Goal: Task Accomplishment & Management: Manage account settings

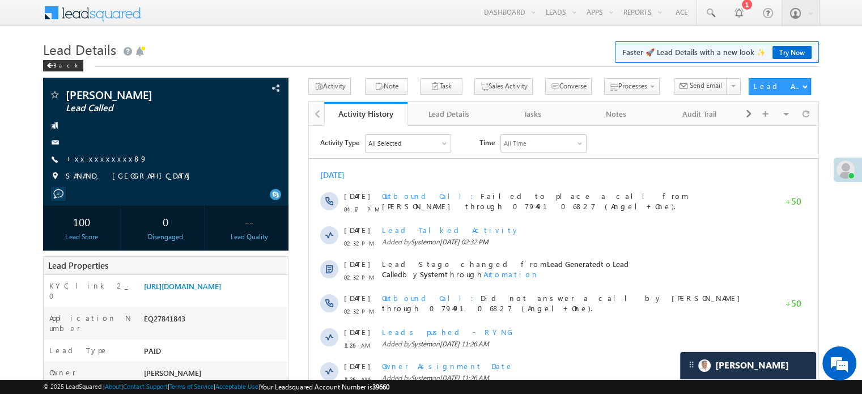
scroll to position [5831, 0]
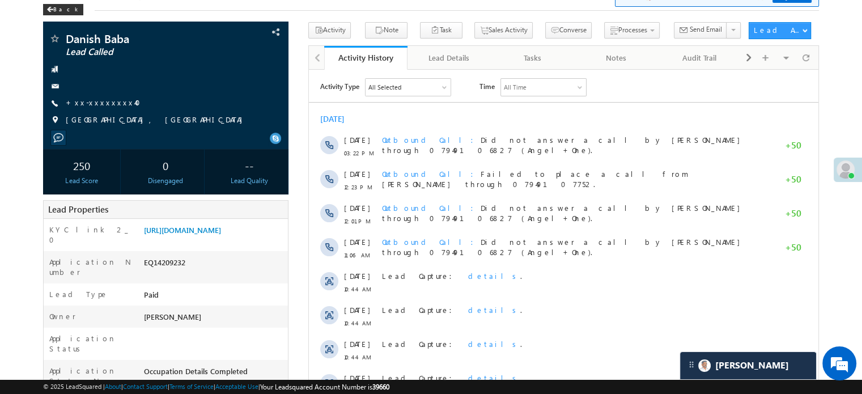
scroll to position [5831, 0]
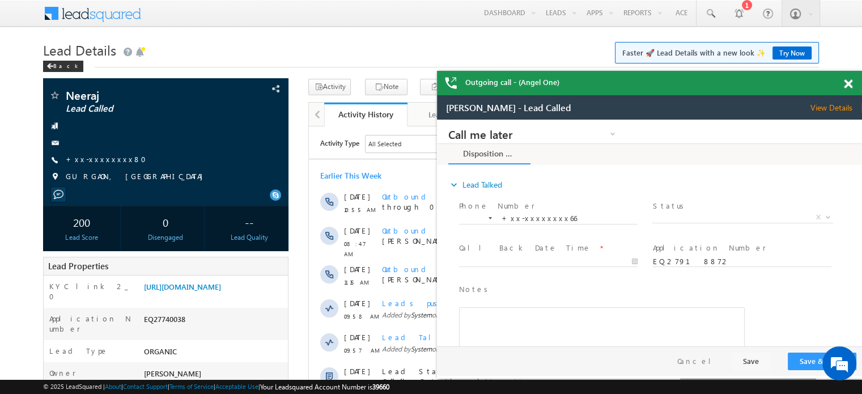
click at [847, 81] on span at bounding box center [848, 84] width 9 height 10
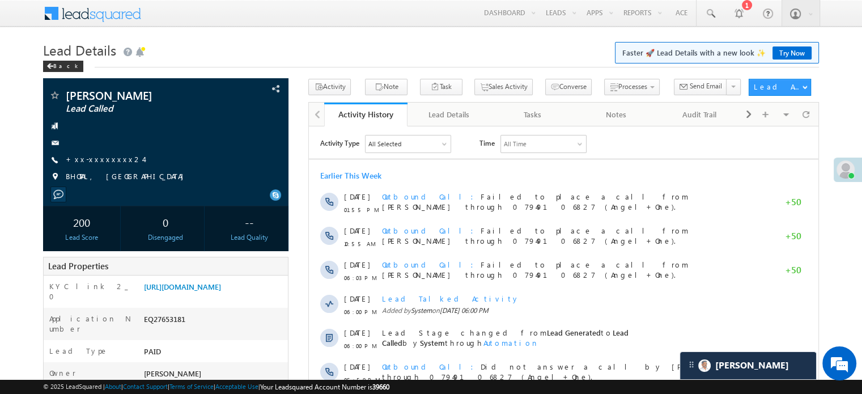
scroll to position [5681, 0]
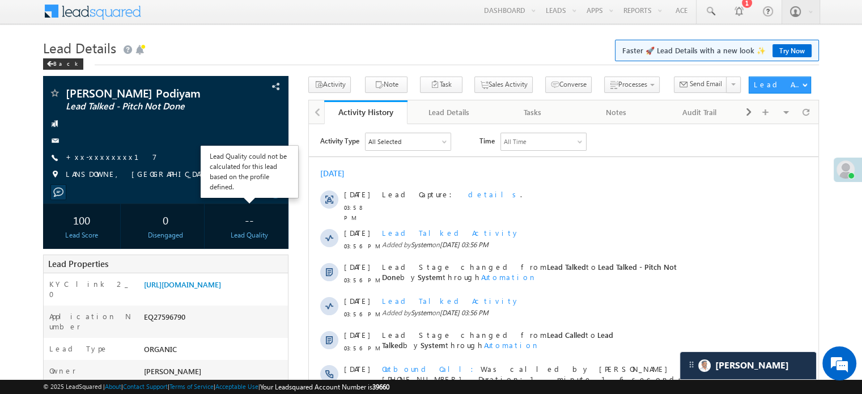
scroll to position [5831, 0]
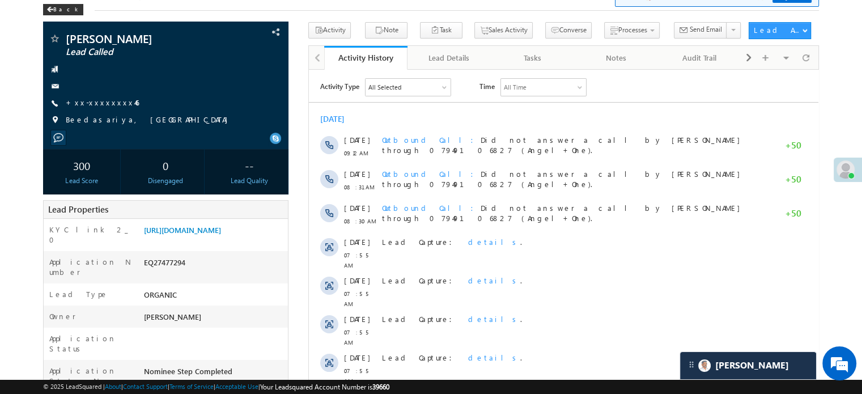
scroll to position [5831, 0]
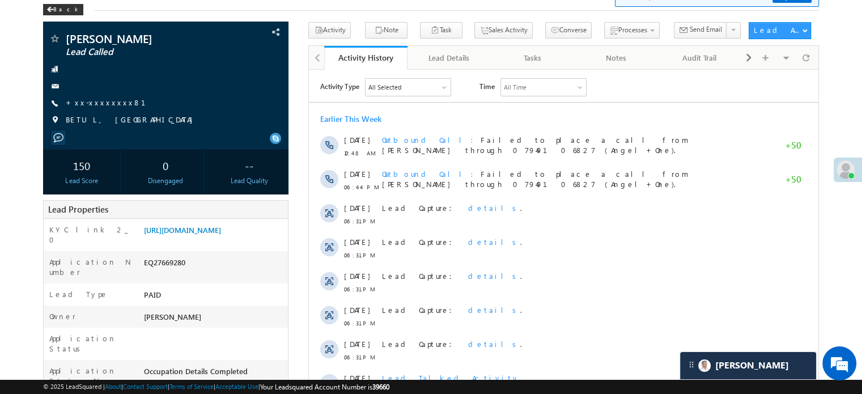
scroll to position [5831, 0]
